Goal: Task Accomplishment & Management: Manage account settings

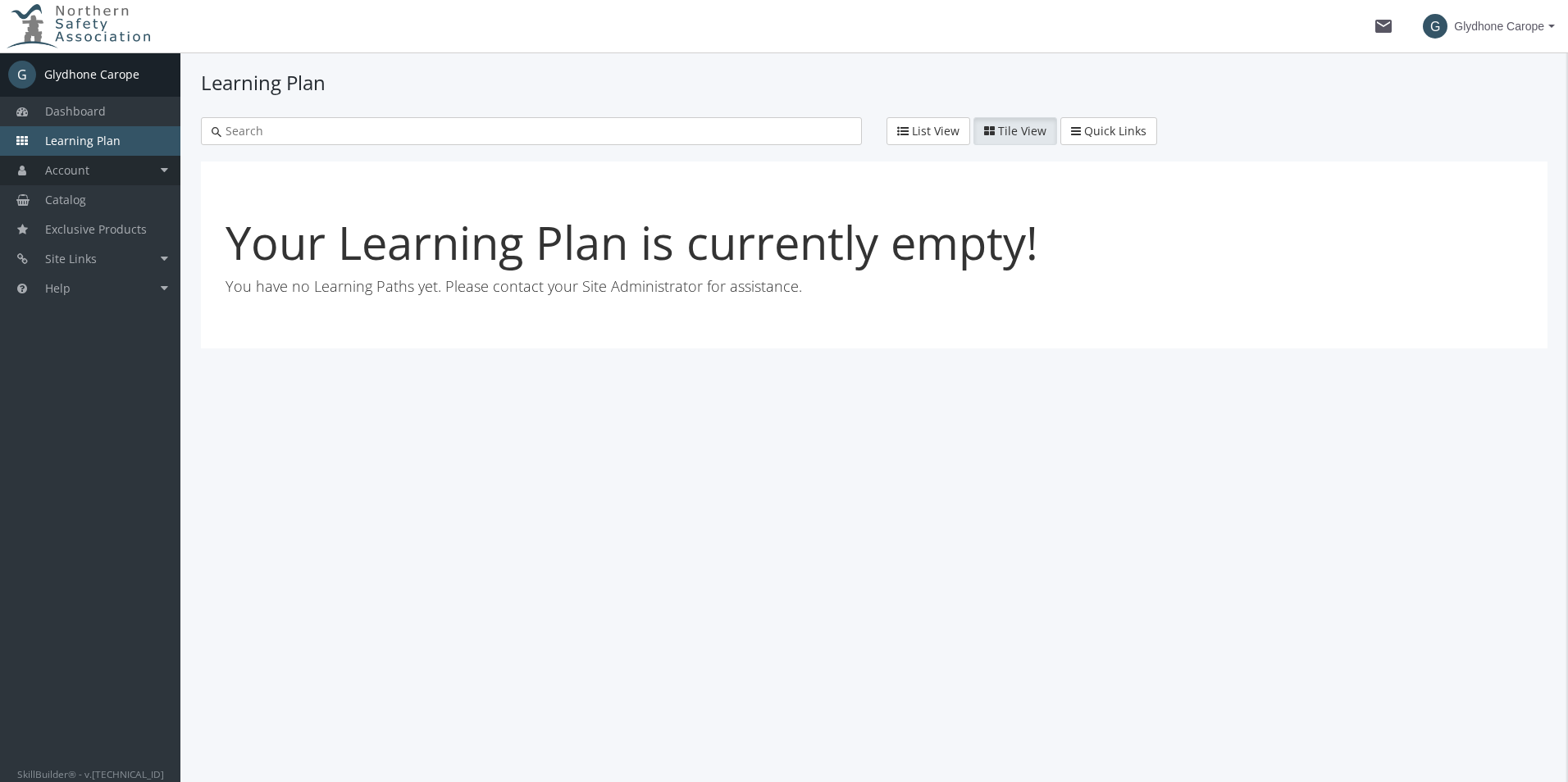
click at [94, 162] on link "Account" at bounding box center [90, 170] width 181 height 30
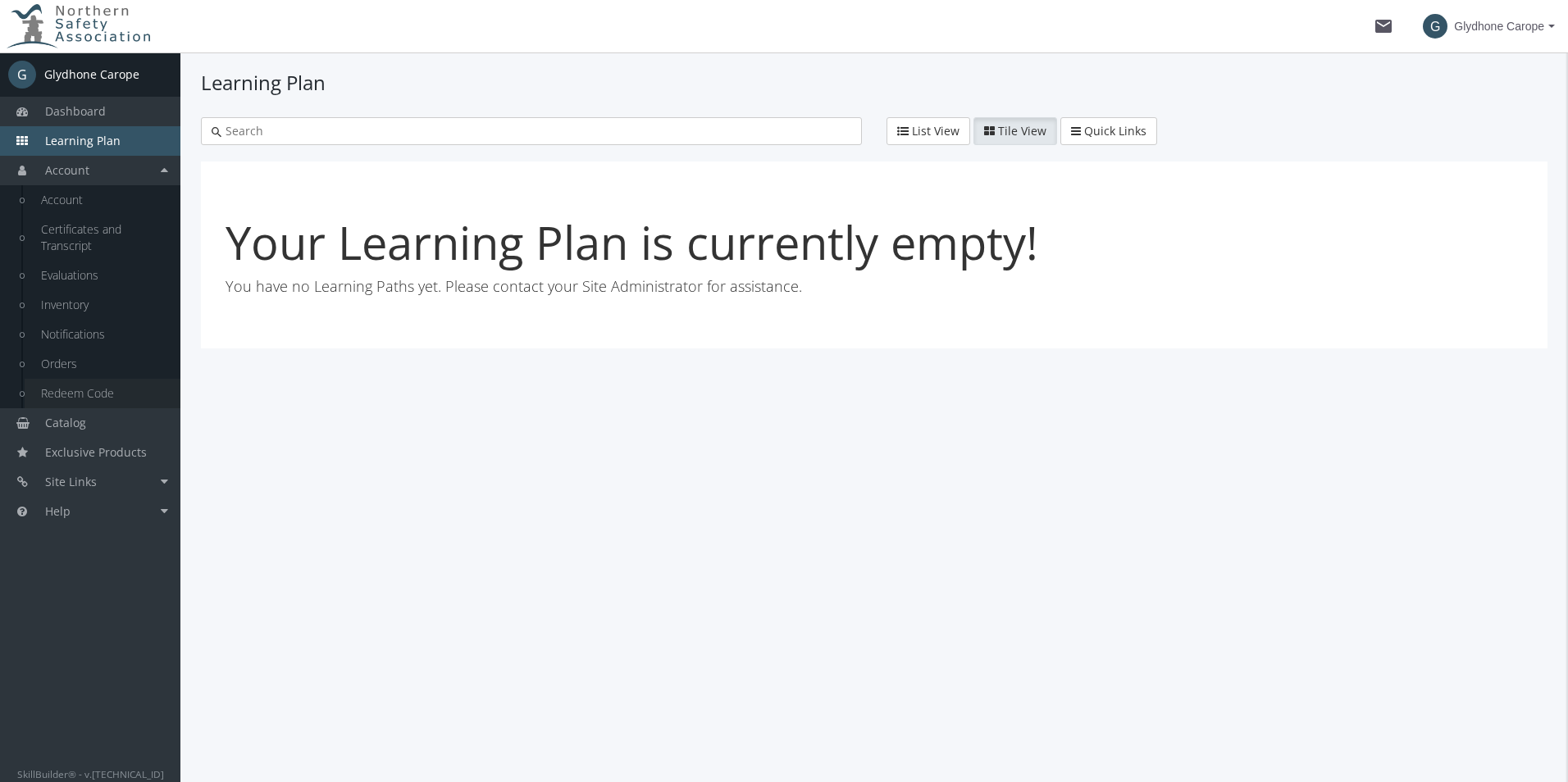
click at [74, 386] on link "Redeem Code" at bounding box center [102, 393] width 156 height 30
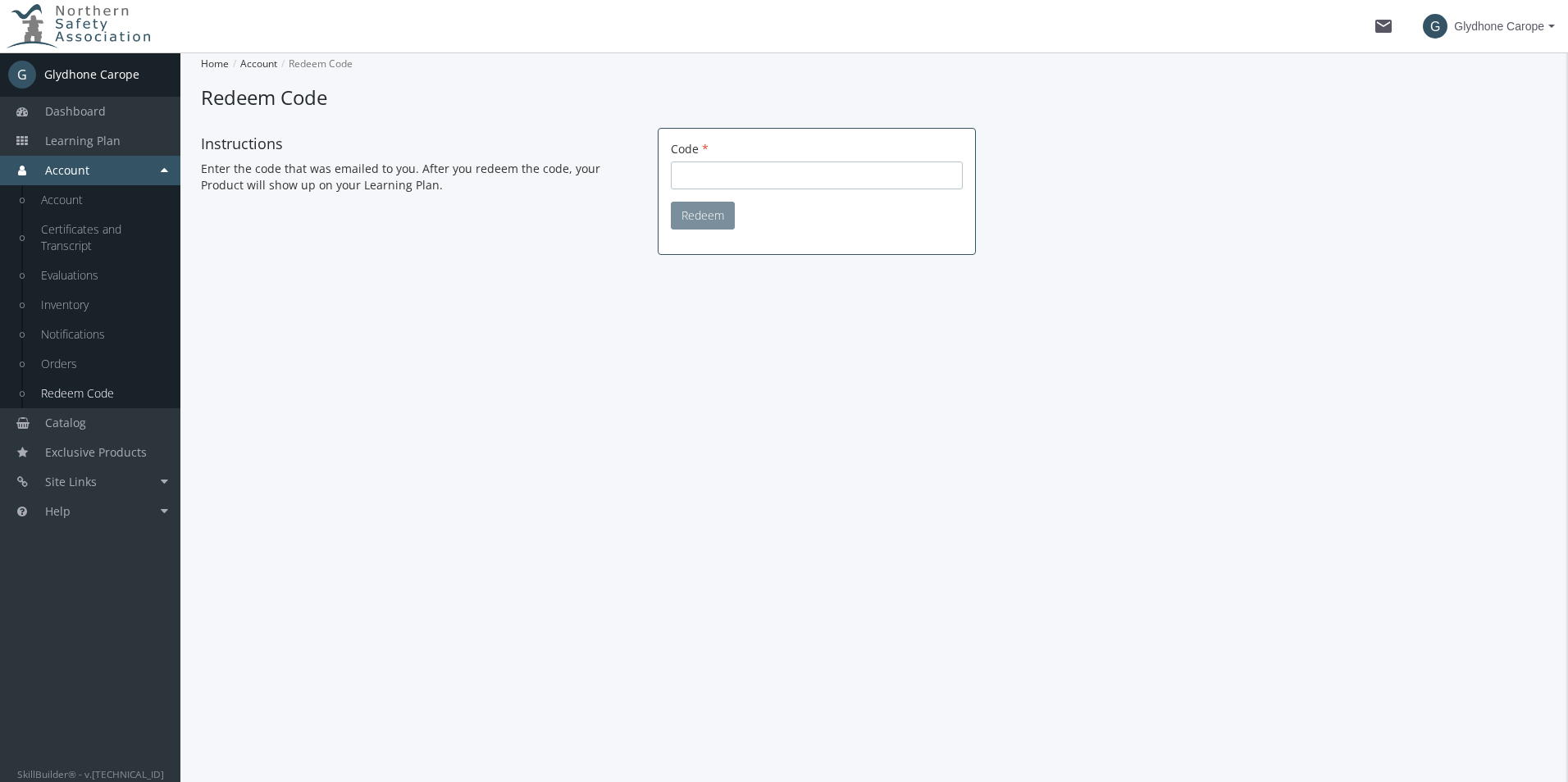
click at [693, 167] on input "Code" at bounding box center [816, 175] width 292 height 28
paste input "65d79f56-9282-429e-9680-b0eb5cf27dea"
type input "65d79f56-9282-429e-9680-b0eb5cf27dea"
click at [700, 218] on button "Redeem" at bounding box center [702, 215] width 64 height 28
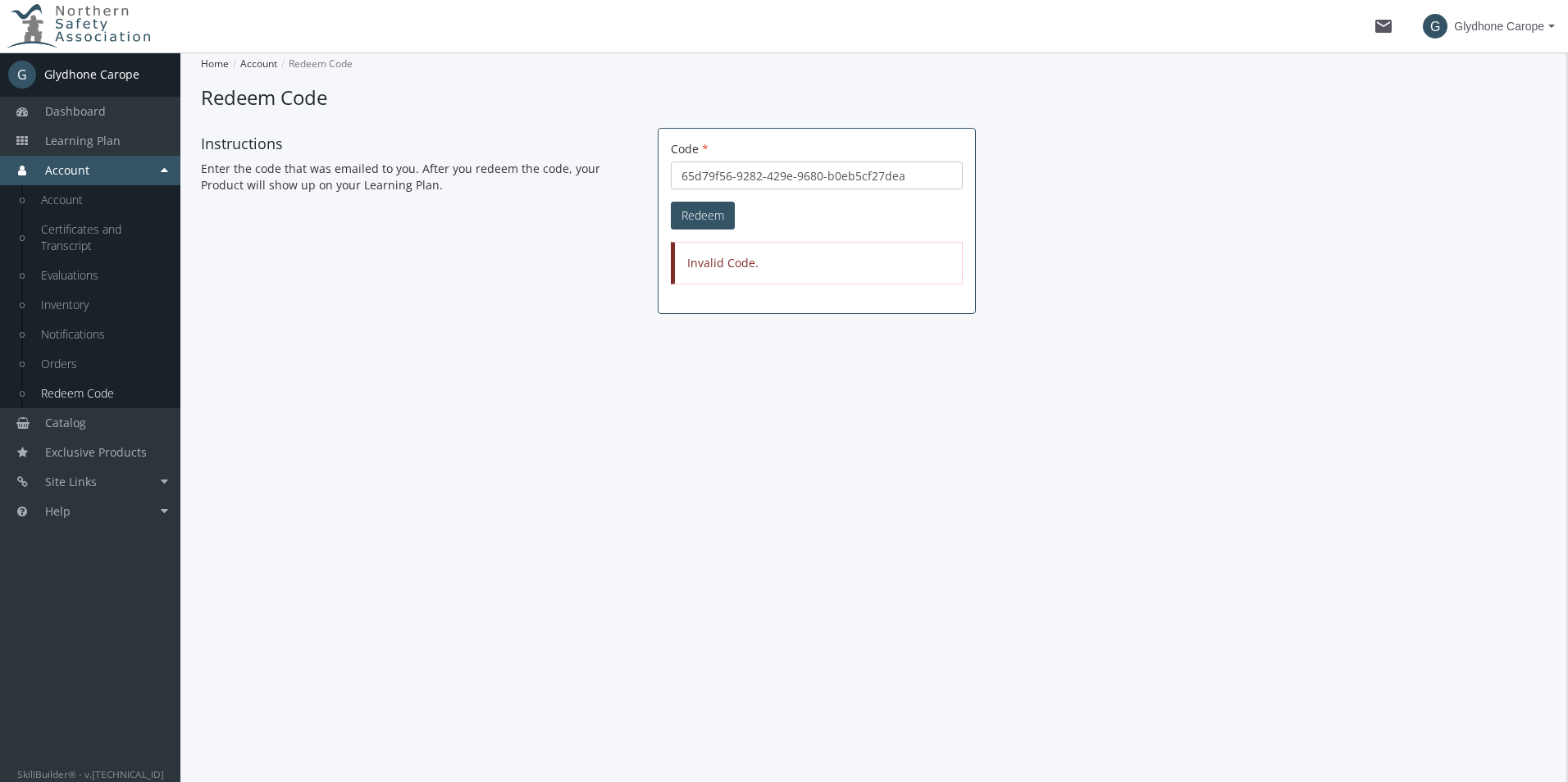
click at [842, 191] on form "Code 65d79f56-9282-429e-9680-b0eb5cf27dea Redeem" at bounding box center [816, 185] width 292 height 88
click at [678, 173] on input "65d79f56-9282-429e-9680-b0eb5cf27dea" at bounding box center [816, 175] width 292 height 28
click at [705, 224] on button "Redeem" at bounding box center [702, 215] width 64 height 28
click at [704, 221] on button "Redeem" at bounding box center [702, 215] width 64 height 28
click at [94, 101] on link "Dashboard" at bounding box center [90, 111] width 181 height 30
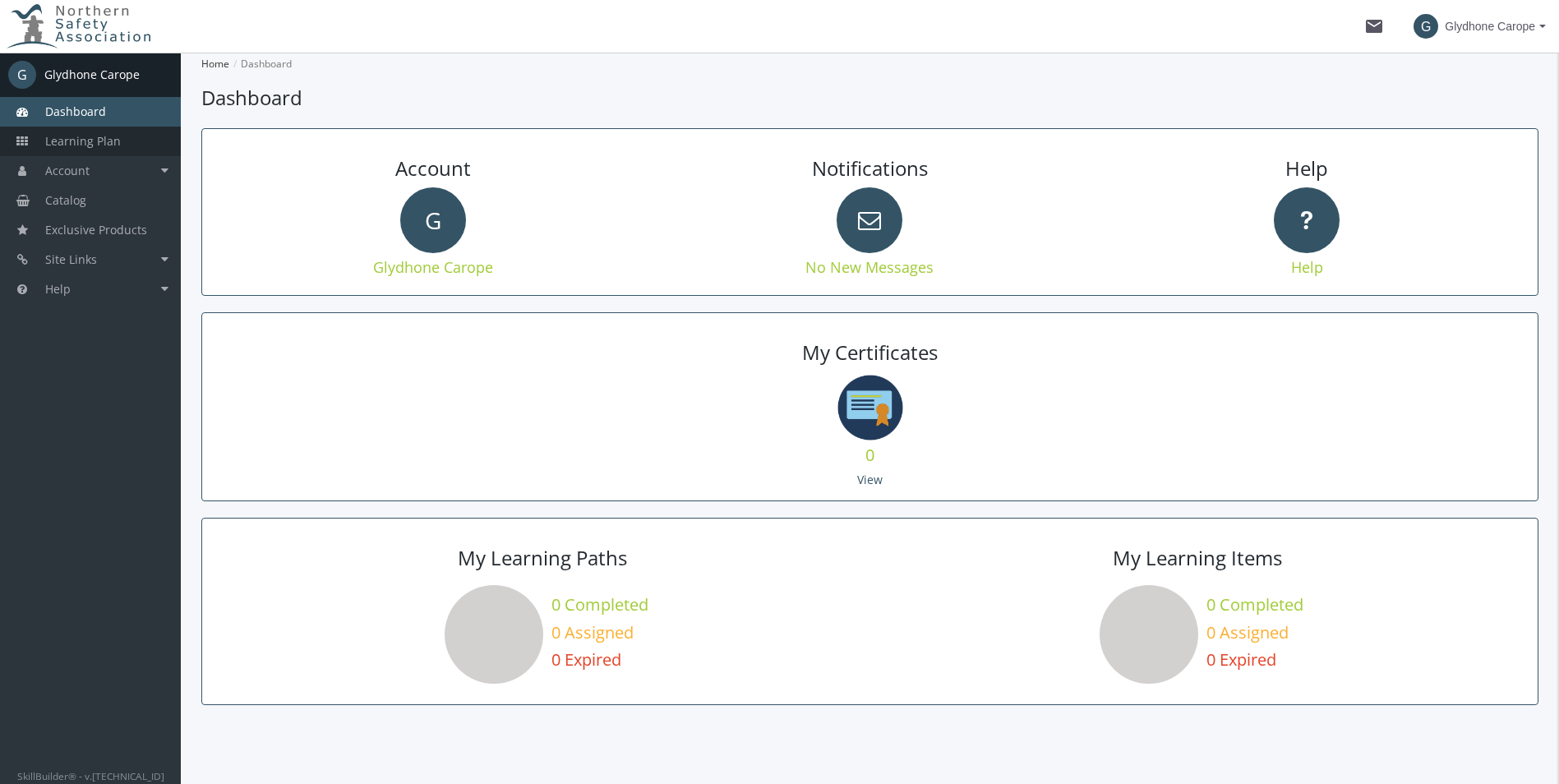
click at [76, 142] on span "Learning Plan" at bounding box center [83, 141] width 76 height 15
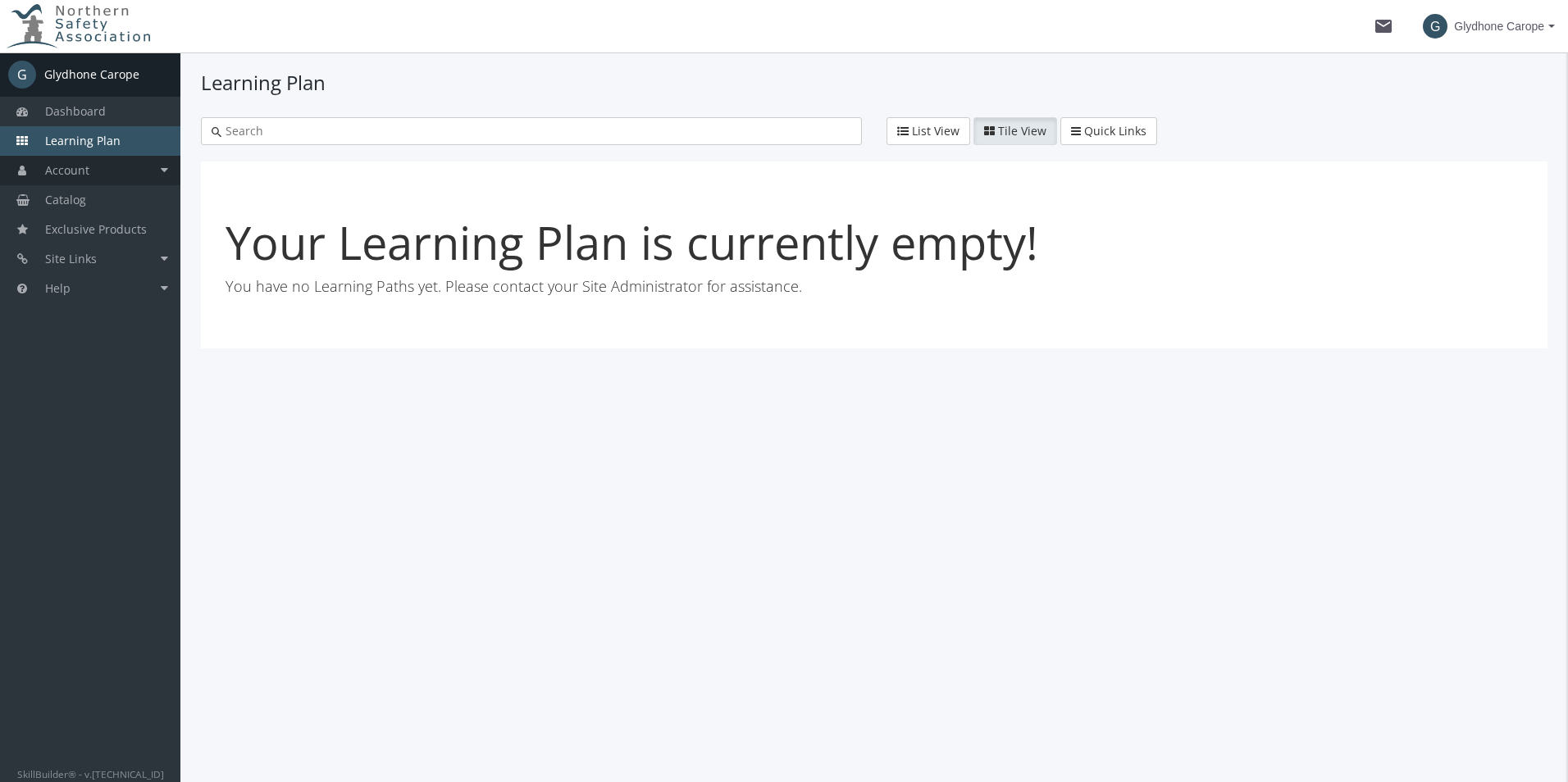
click at [70, 173] on span "Account" at bounding box center [67, 170] width 44 height 15
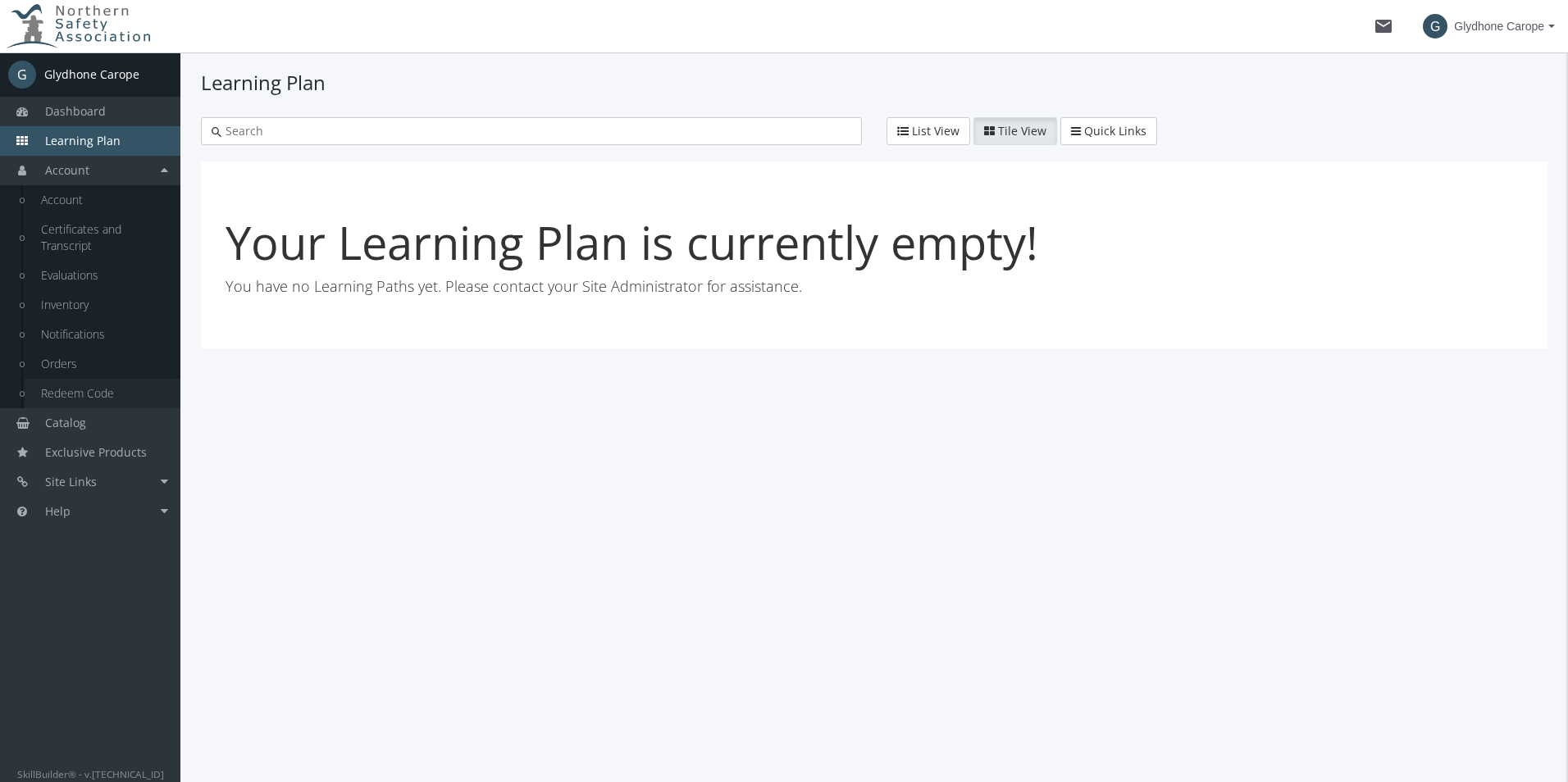
click at [95, 394] on link "Redeem Code" at bounding box center [102, 393] width 156 height 30
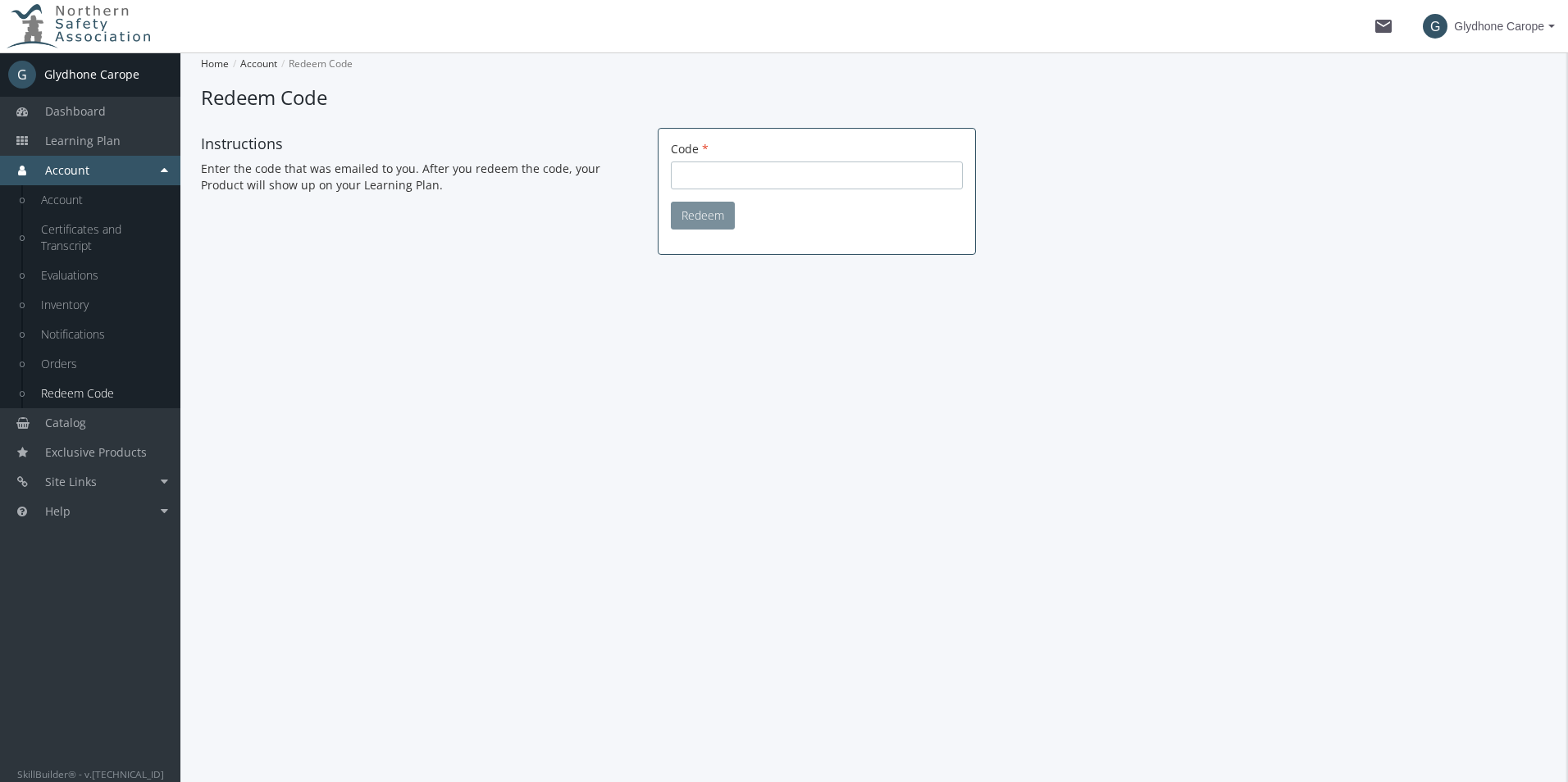
click at [723, 174] on input "Code" at bounding box center [816, 175] width 292 height 28
paste input "65d79f56-9282-429e-9680-b0eb5cf27dea"
click at [700, 219] on button "Redeem" at bounding box center [702, 215] width 64 height 28
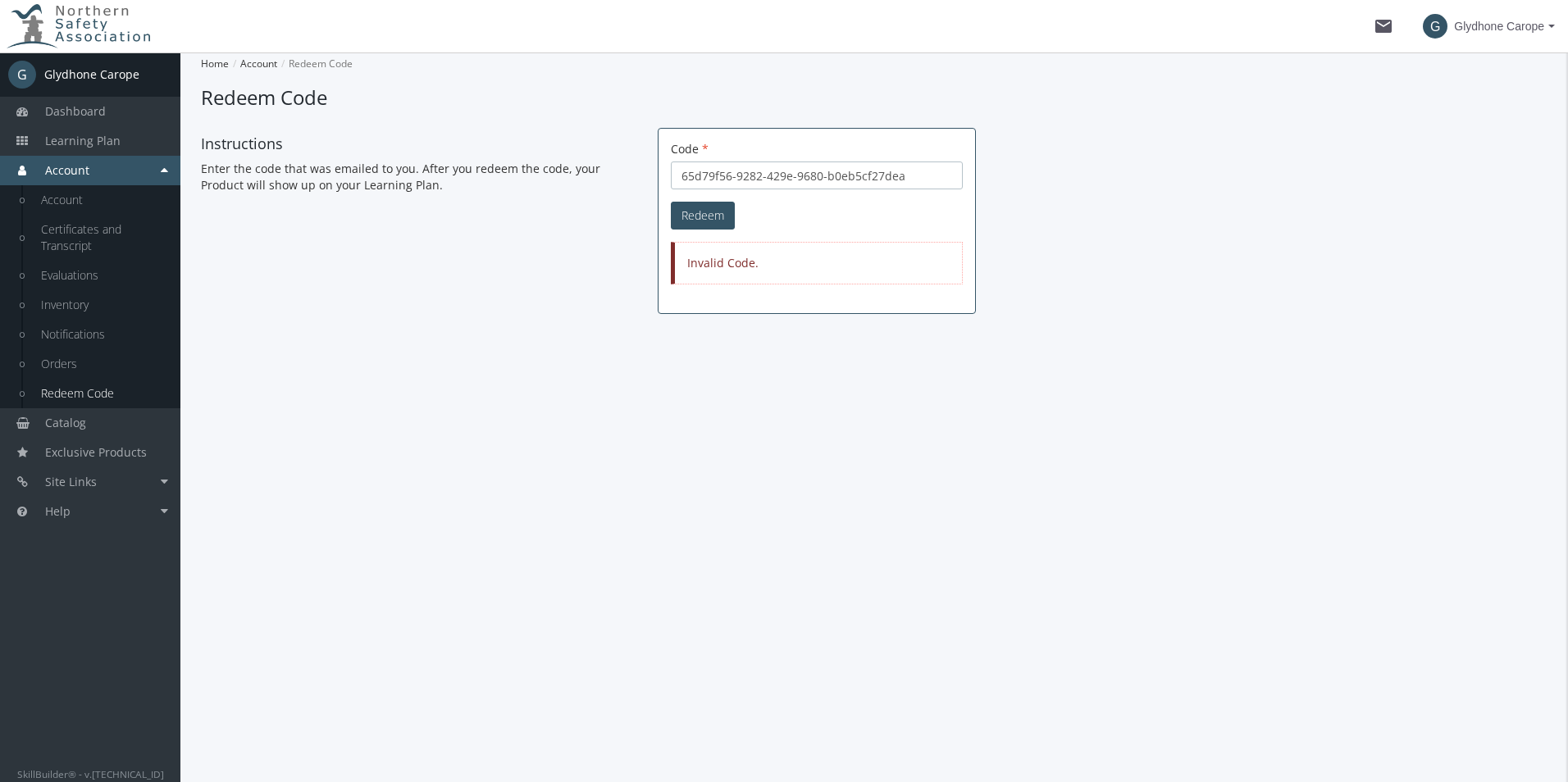
click at [860, 169] on input "65d79f56-9282-429e-9680-b0eb5cf27dea" at bounding box center [816, 175] width 292 height 28
drag, startPoint x: 934, startPoint y: 182, endPoint x: 563, endPoint y: 186, distance: 371.0
click at [563, 186] on div "Instructions Enter the code that was emailed to you. After you redeem the code,…" at bounding box center [874, 228] width 1371 height 202
click at [671, 201] on button "Redeem" at bounding box center [702, 215] width 64 height 28
drag, startPoint x: 918, startPoint y: 179, endPoint x: 611, endPoint y: 184, distance: 307.0
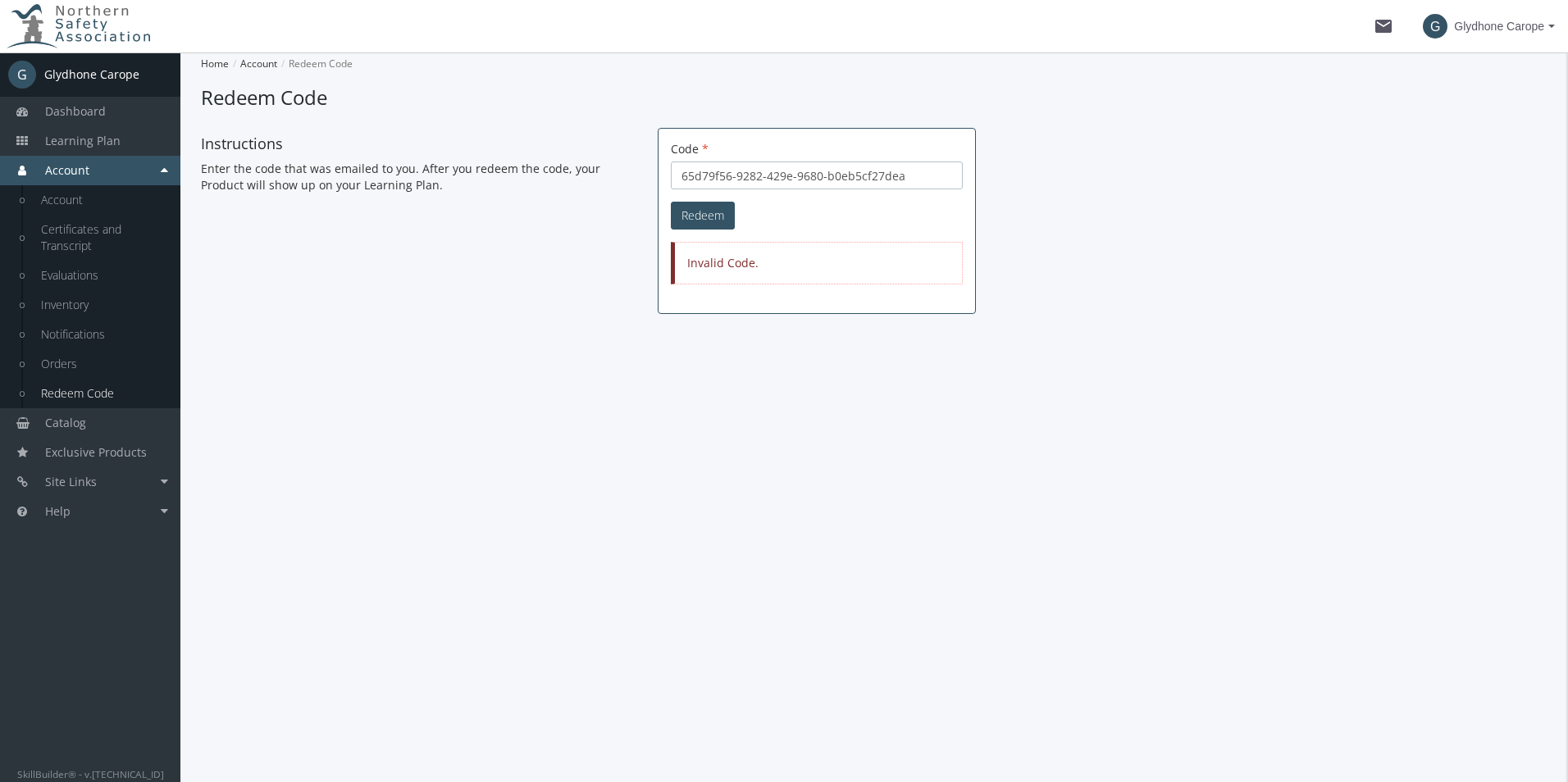
click at [615, 182] on div "Instructions Enter the code that was emailed to you. After you redeem the code,…" at bounding box center [874, 228] width 1371 height 202
paste input "b0640af5-0544-4946-ad6f-b7d76dde5cd5"
click at [671, 201] on button "Redeem" at bounding box center [702, 215] width 64 height 28
type input "b0640af5-0544-4946-ad6f-b7d76dde5cd5"
click at [671, 201] on button "Redeem" at bounding box center [702, 215] width 64 height 28
